Goal: Find specific page/section: Find specific page/section

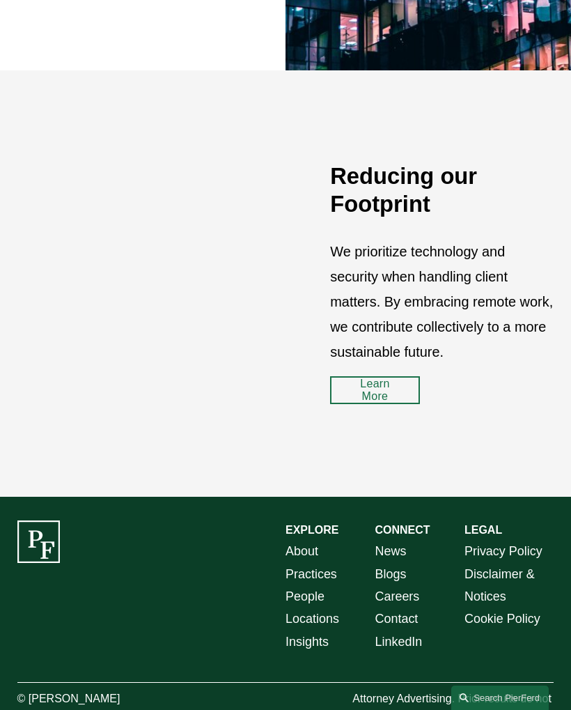
scroll to position [1586, 0]
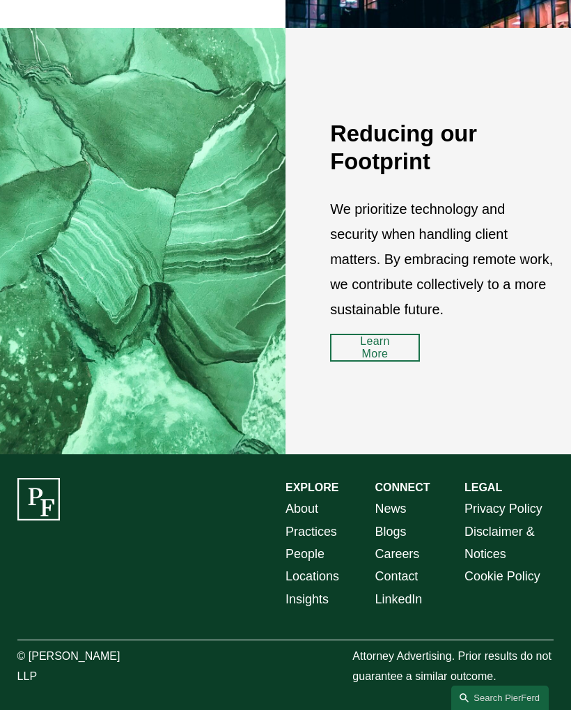
click at [419, 603] on link "LinkedIn" at bounding box center [398, 599] width 47 height 22
click at [316, 510] on link "About" at bounding box center [302, 508] width 33 height 22
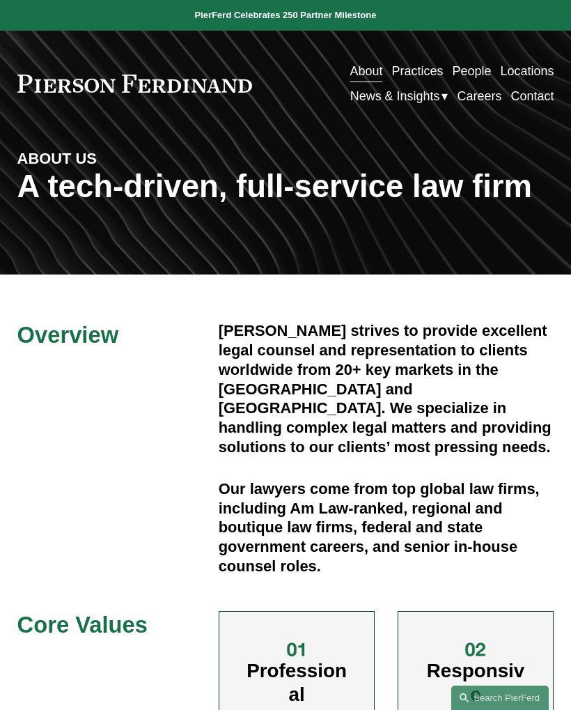
click at [0, 0] on div at bounding box center [0, 0] width 0 height 0
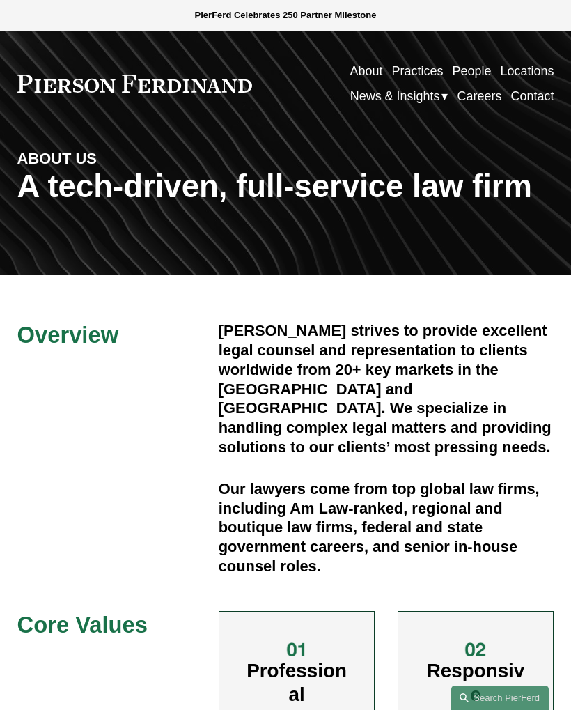
click at [235, 446] on link "Folder: News & Insights" at bounding box center [209, 451] width 327 height 40
click at [137, 230] on link "People" at bounding box center [108, 225] width 125 height 40
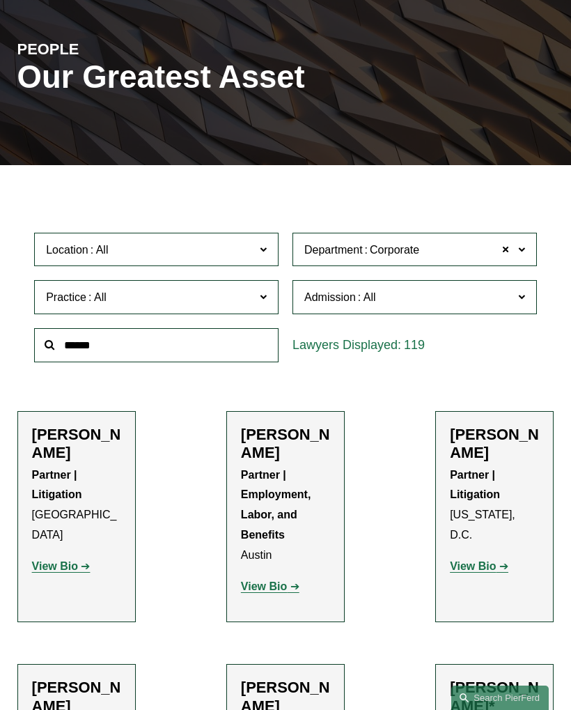
scroll to position [118, 0]
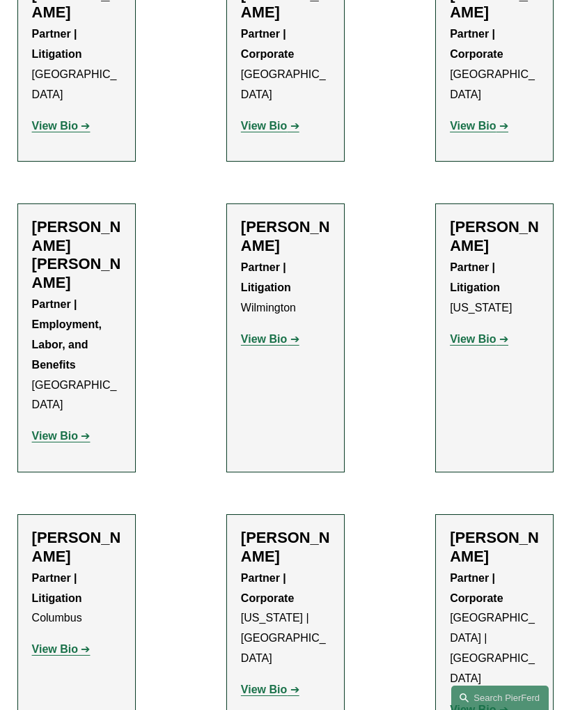
scroll to position [4238, 0]
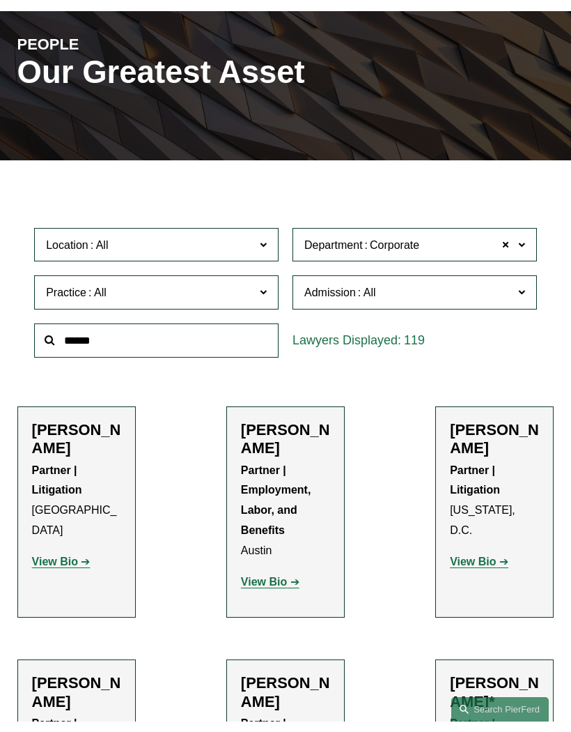
scroll to position [118, 0]
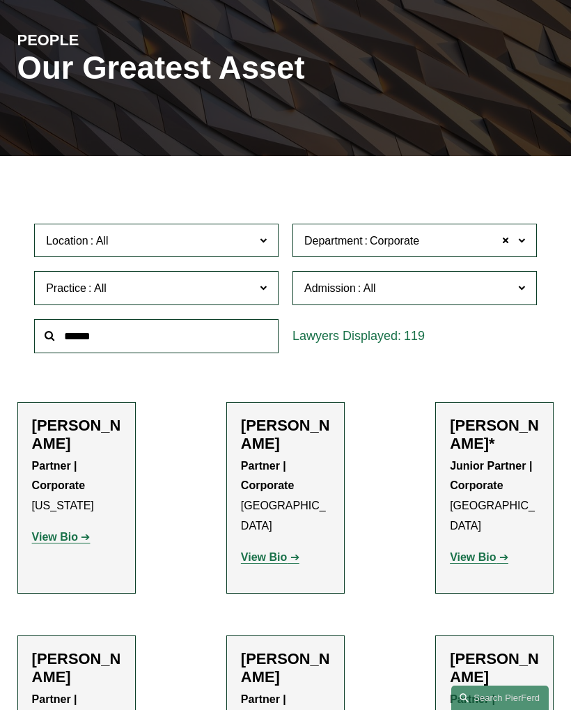
click at [81, 332] on input "text" at bounding box center [156, 336] width 245 height 34
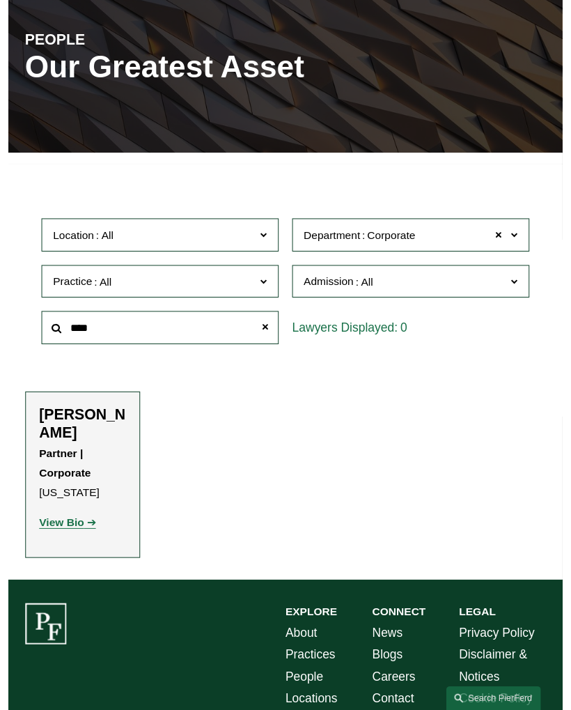
scroll to position [66, 0]
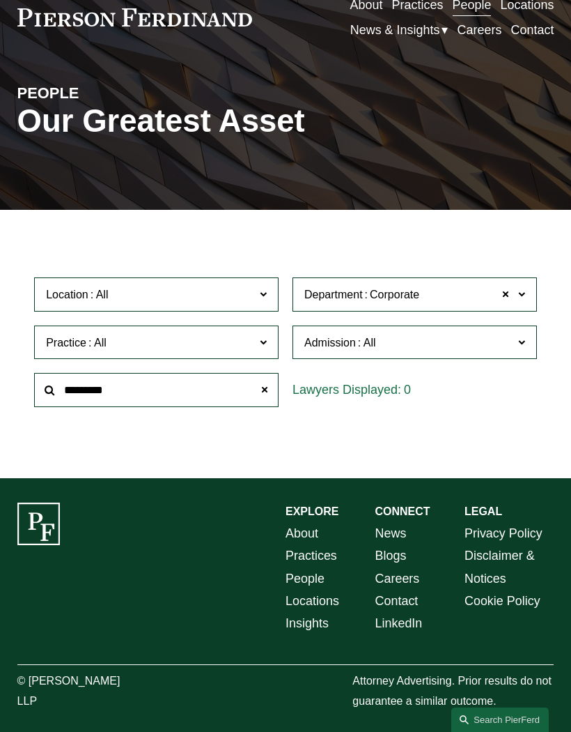
type input "*********"
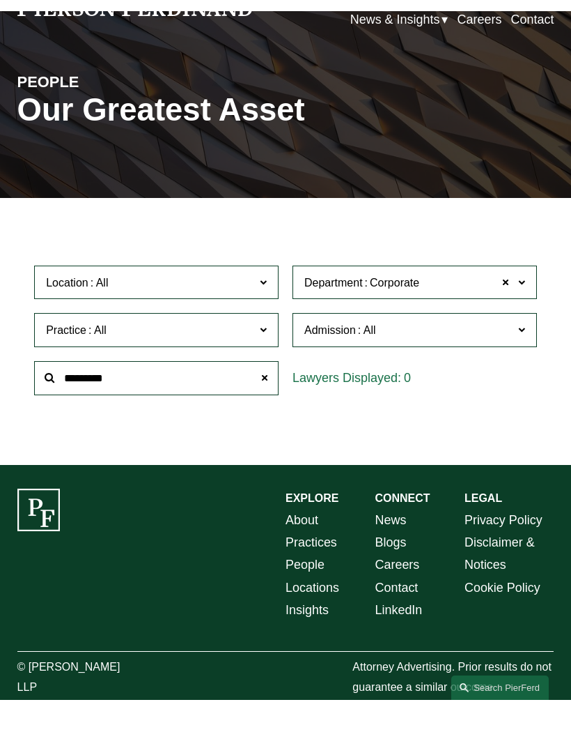
scroll to position [62, 0]
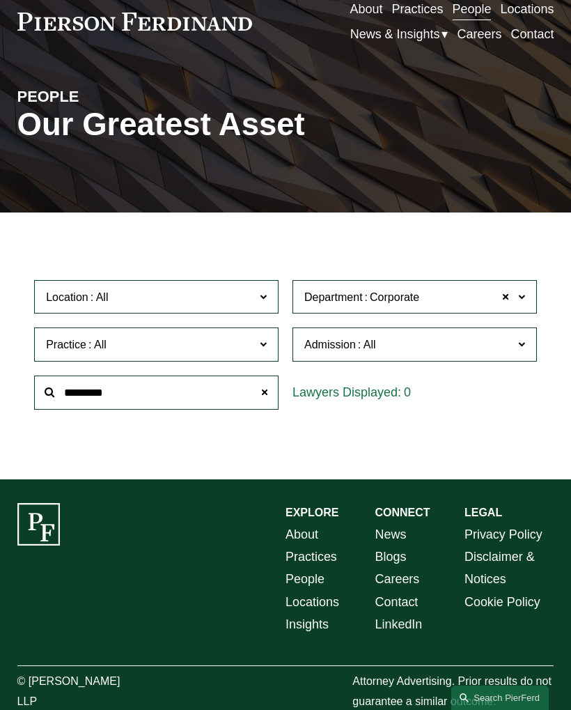
click at [180, 392] on input "*********" at bounding box center [156, 393] width 245 height 34
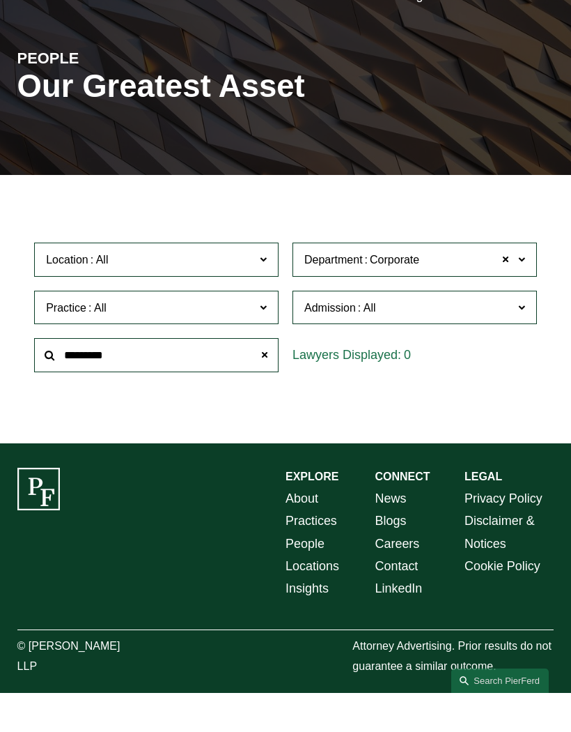
scroll to position [0, 0]
